Goal: Information Seeking & Learning: Check status

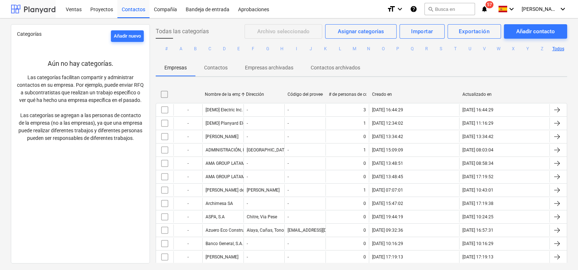
click at [33, 12] on div at bounding box center [33, 9] width 45 height 18
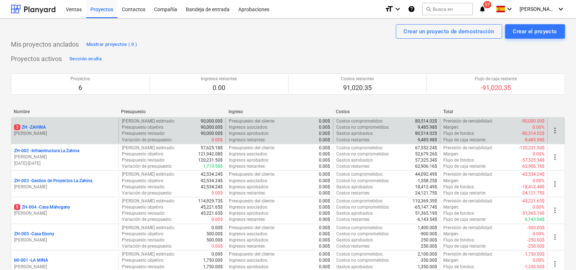
click at [43, 124] on div "3 ZH - [PERSON_NAME]" at bounding box center [64, 130] width 107 height 25
click at [42, 129] on p "3 ZH - ZAHINA" at bounding box center [30, 127] width 32 height 6
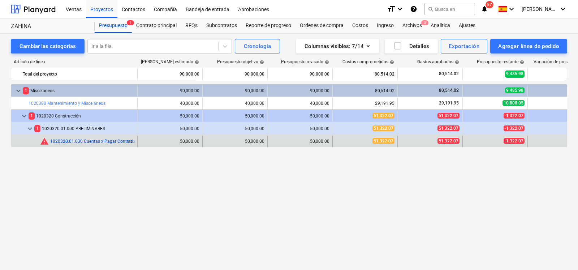
click at [80, 141] on link "1020320.01.030 Cuentas x Pagar Contratistas, Sub Contratistas y Proveedores" at bounding box center [127, 141] width 155 height 5
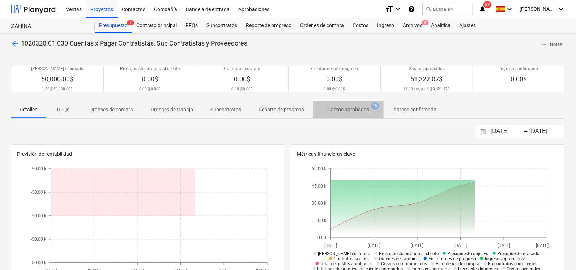
click at [353, 111] on p "Gastos aprobados" at bounding box center [348, 110] width 42 height 8
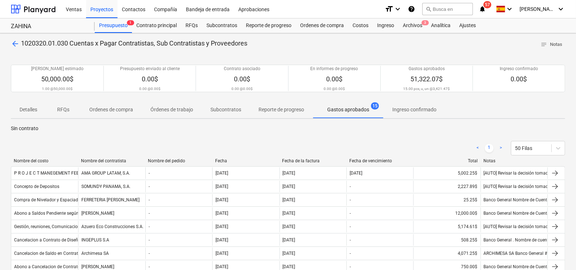
click at [168, 140] on div "< 1 > 50 Filas" at bounding box center [288, 148] width 554 height 20
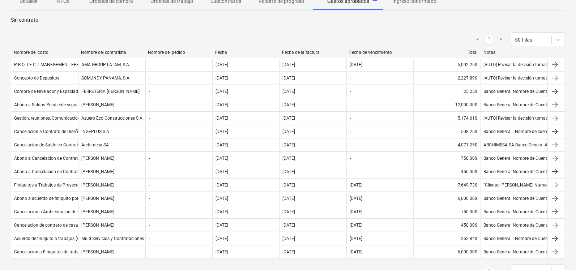
scroll to position [126, 0]
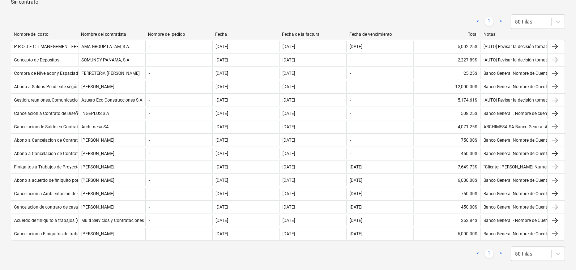
drag, startPoint x: 573, startPoint y: 129, endPoint x: 578, endPoint y: 118, distance: 11.8
click at [576, 118] on html "Ventas Proyectos Contactos Compañía Bandeja de entrada Aprobaciones format_size…" at bounding box center [288, 9] width 576 height 270
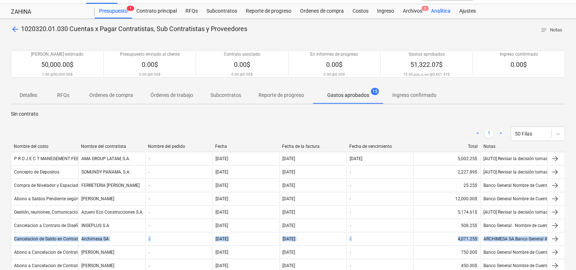
scroll to position [13, 0]
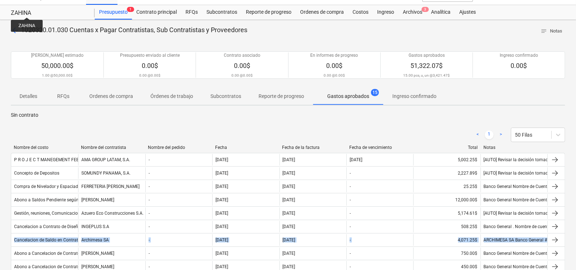
click at [27, 11] on div "ZAHINA" at bounding box center [48, 13] width 75 height 8
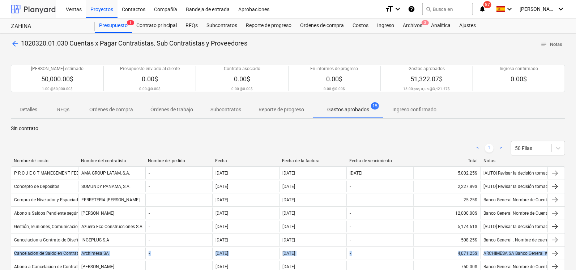
click at [39, 11] on div at bounding box center [33, 9] width 45 height 18
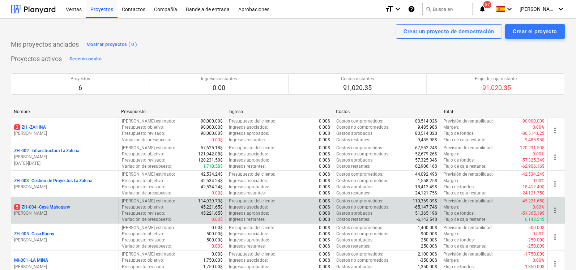
click at [56, 209] on p "5 ZH-004 - Casa Mahogany" at bounding box center [42, 207] width 56 height 6
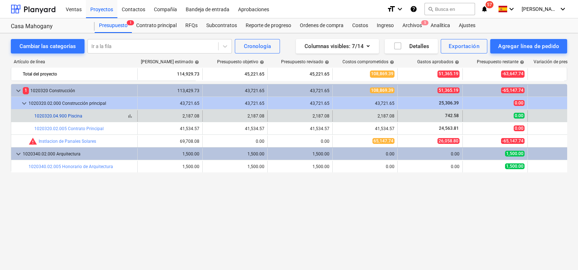
click at [73, 116] on link "1020320.04.900 Piscina" at bounding box center [58, 115] width 48 height 5
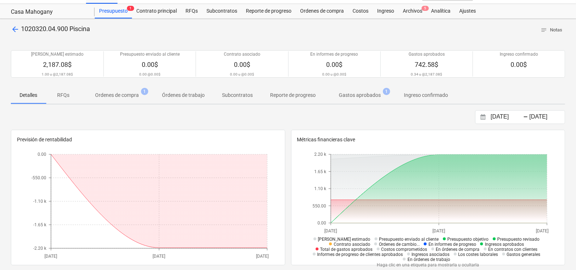
scroll to position [6, 0]
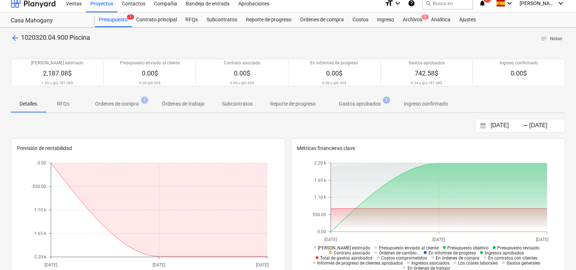
click at [128, 100] on p "Ordenes de compra" at bounding box center [117, 104] width 44 height 8
